Goal: Information Seeking & Learning: Learn about a topic

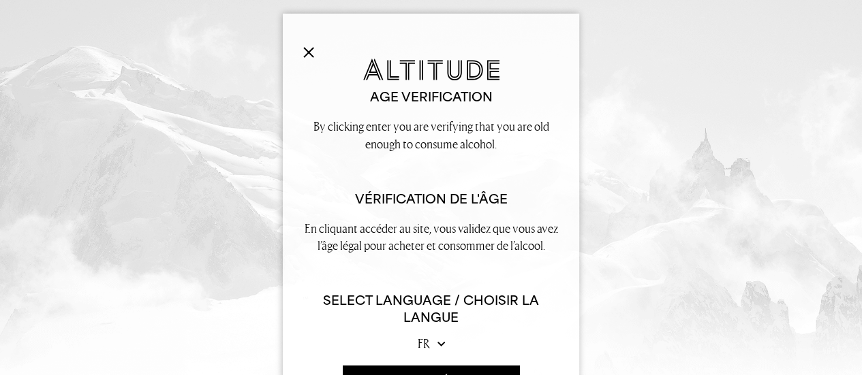
scroll to position [57, 0]
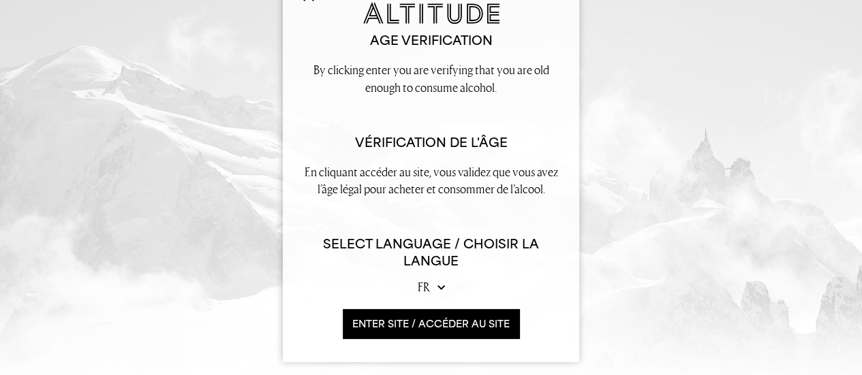
click at [435, 321] on button "ENTER SITE / accéder au site" at bounding box center [431, 323] width 176 height 29
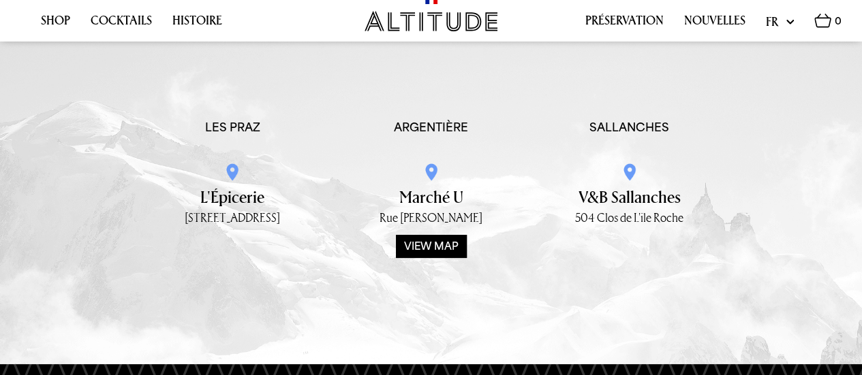
scroll to position [2521, 0]
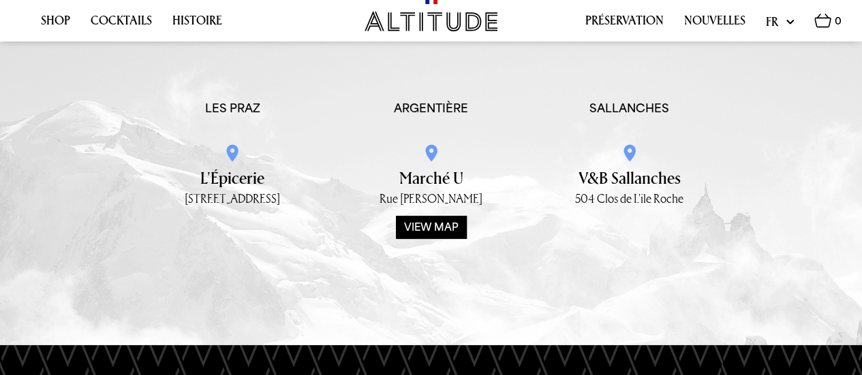
click at [429, 217] on div "View map" at bounding box center [431, 227] width 71 height 23
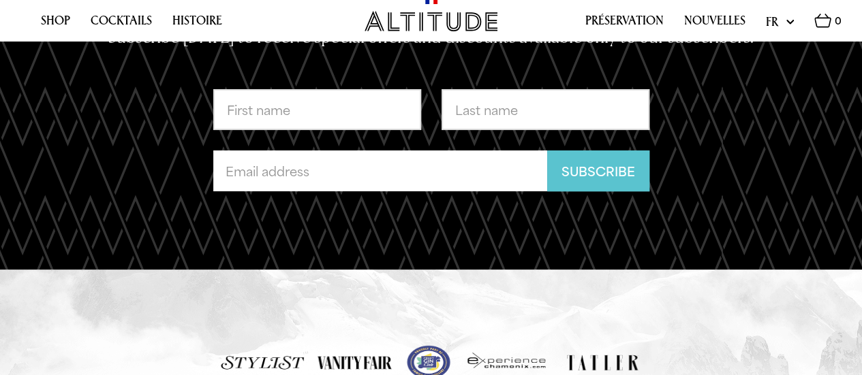
scroll to position [2959, 0]
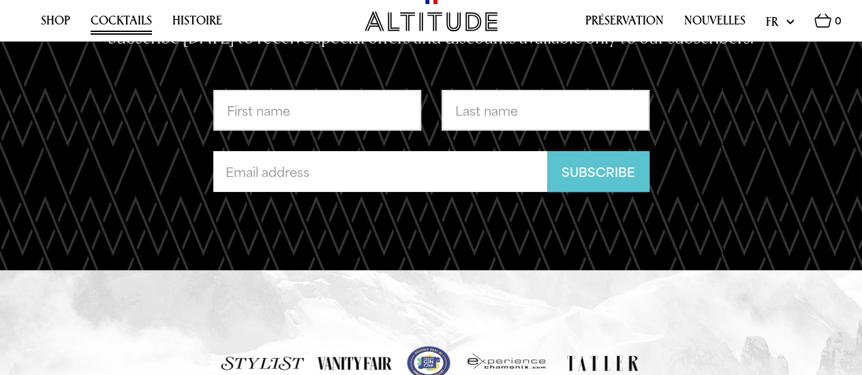
click at [109, 24] on link "Cocktails" at bounding box center [121, 24] width 61 height 21
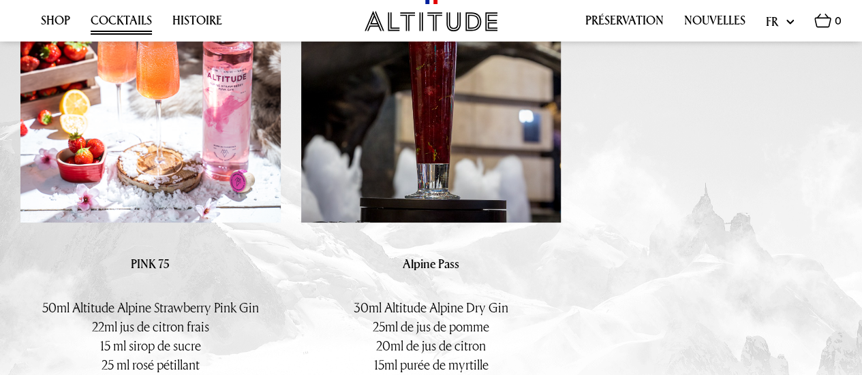
scroll to position [2661, 0]
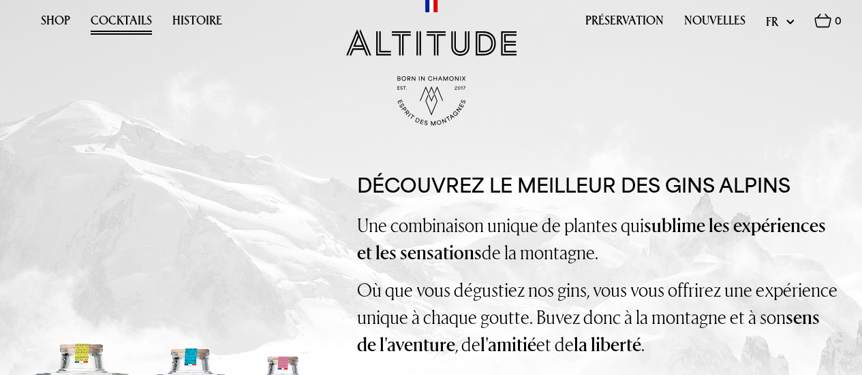
click at [120, 16] on link "Cocktails" at bounding box center [121, 24] width 61 height 21
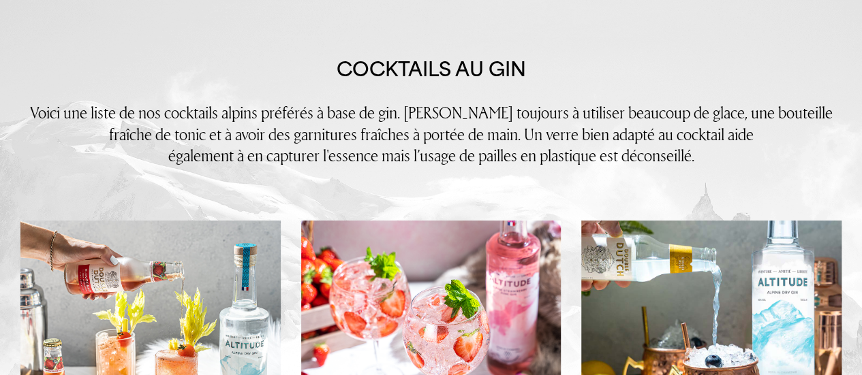
scroll to position [273, 0]
